Goal: Find specific fact: Find specific fact

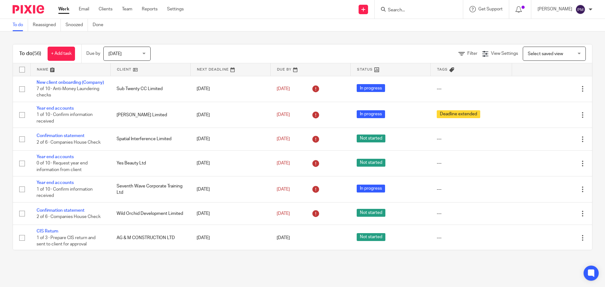
click at [417, 9] on input "Search" at bounding box center [415, 11] width 57 height 6
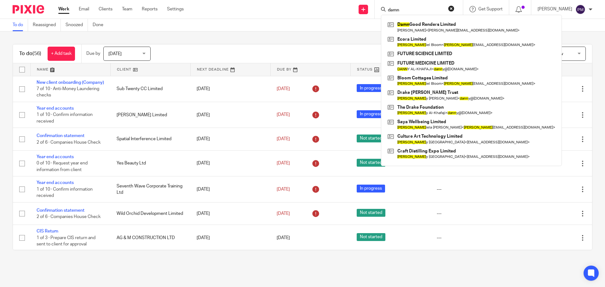
type input "damn"
click button "submit" at bounding box center [0, 0] width 0 height 0
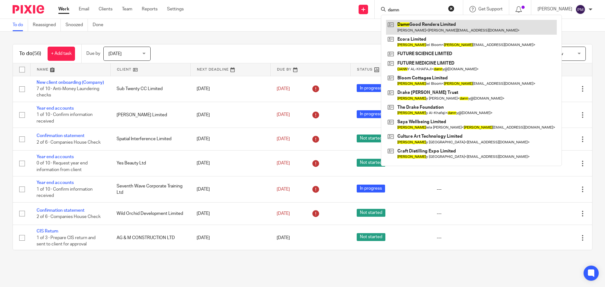
click at [418, 30] on link at bounding box center [471, 27] width 171 height 14
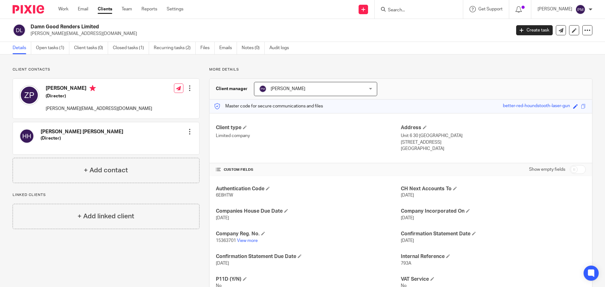
click at [223, 196] on span "6E8HTW" at bounding box center [224, 195] width 17 height 4
copy span "6E8HTW"
